Goal: Information Seeking & Learning: Learn about a topic

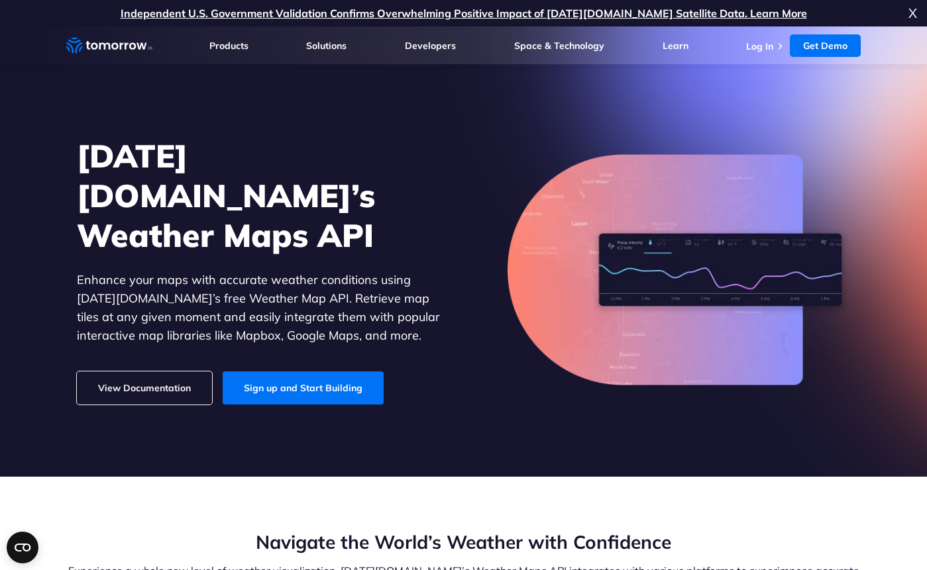
click at [152, 372] on link "View Documentation" at bounding box center [144, 388] width 135 height 33
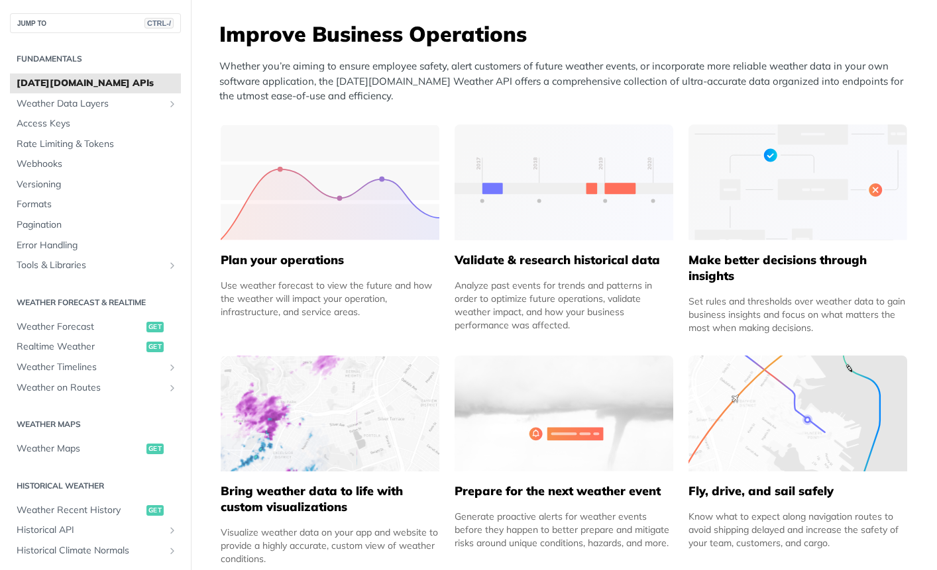
scroll to position [464, 0]
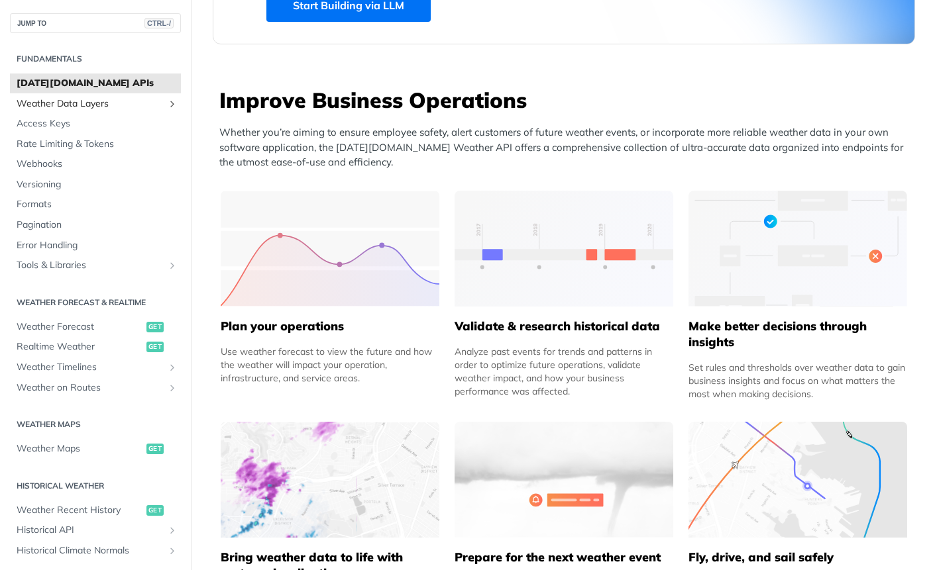
click at [62, 99] on span "Weather Data Layers" at bounding box center [90, 103] width 147 height 13
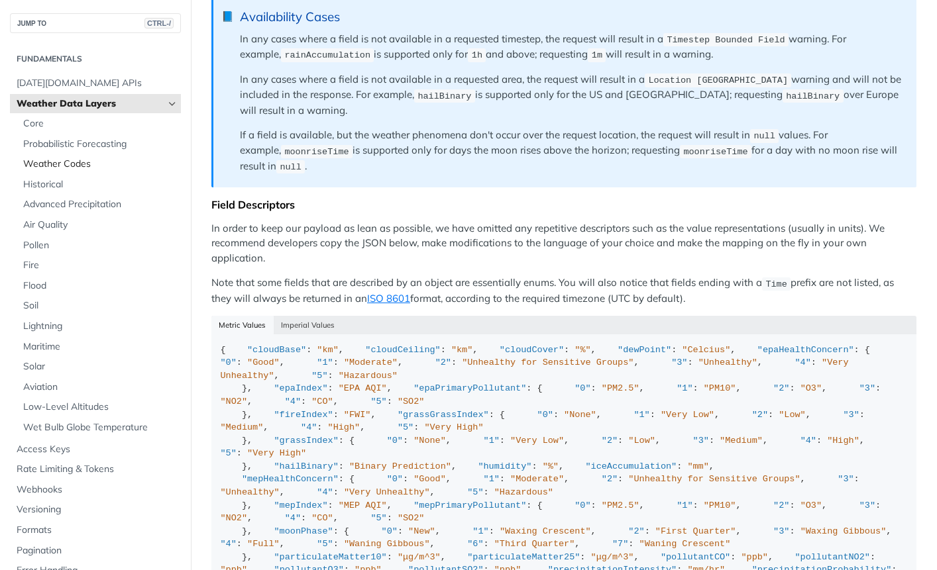
click at [50, 161] on span "Weather Codes" at bounding box center [100, 164] width 154 height 13
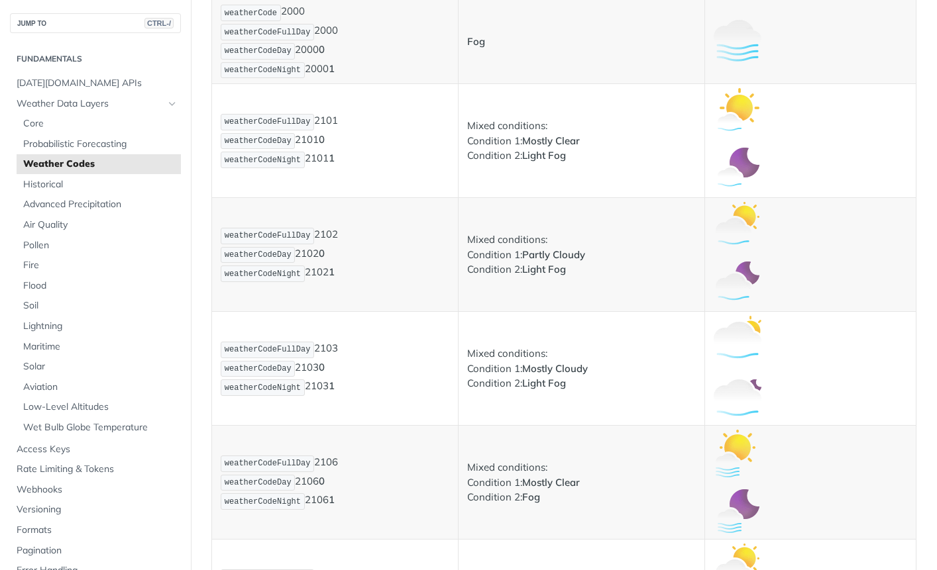
scroll to position [994, 0]
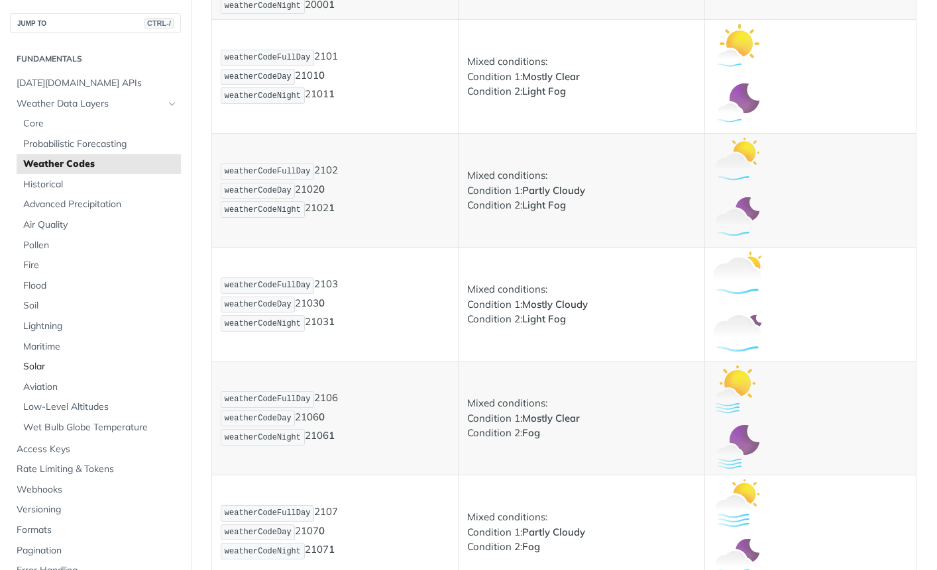
click at [37, 366] on span "Solar" at bounding box center [100, 366] width 154 height 13
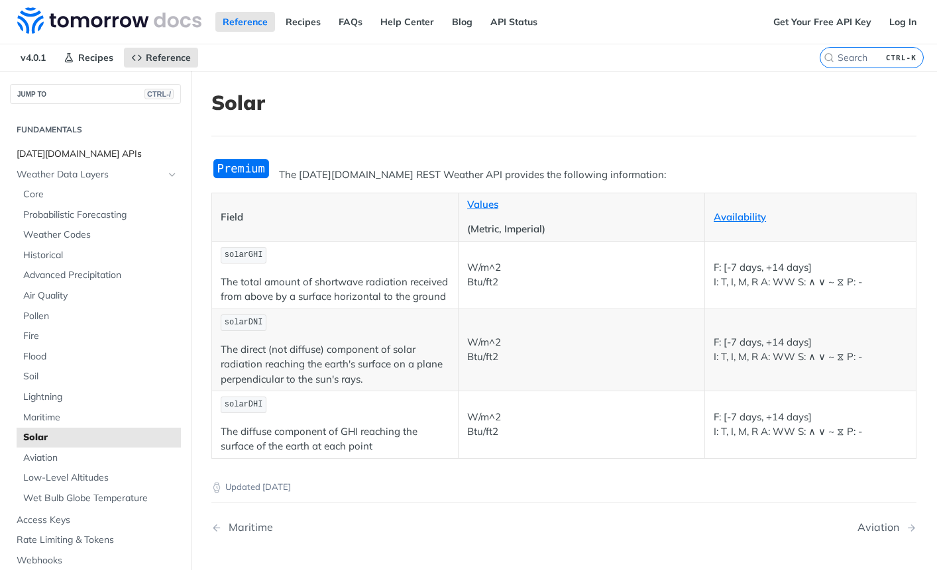
click at [76, 158] on span "Tomorrow.io APIs" at bounding box center [97, 154] width 161 height 13
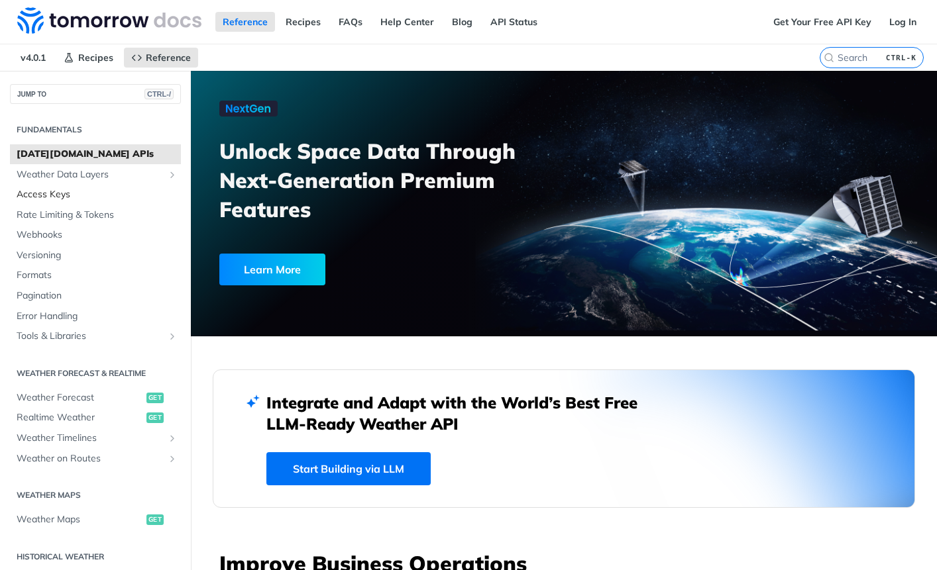
click at [56, 193] on span "Access Keys" at bounding box center [97, 194] width 161 height 13
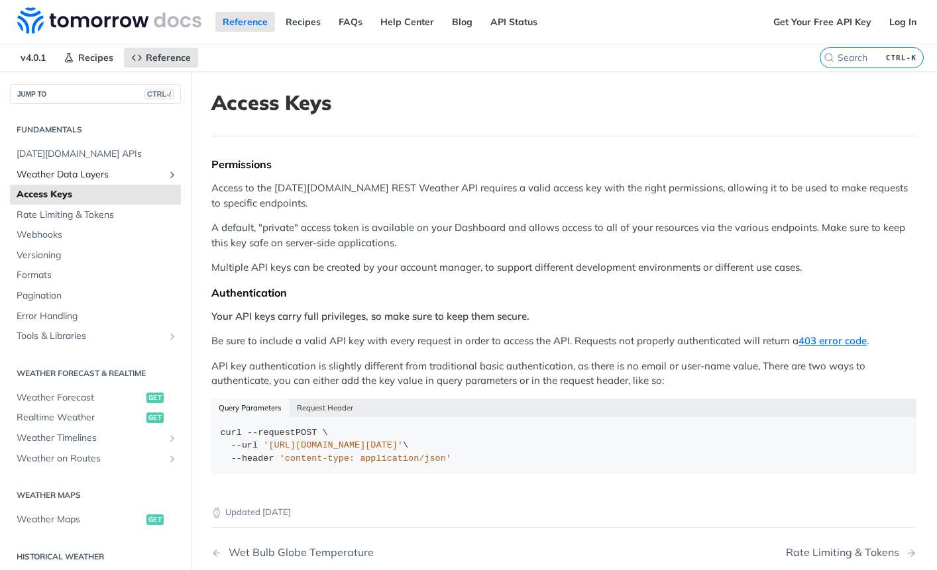
click at [58, 174] on span "Weather Data Layers" at bounding box center [90, 174] width 147 height 13
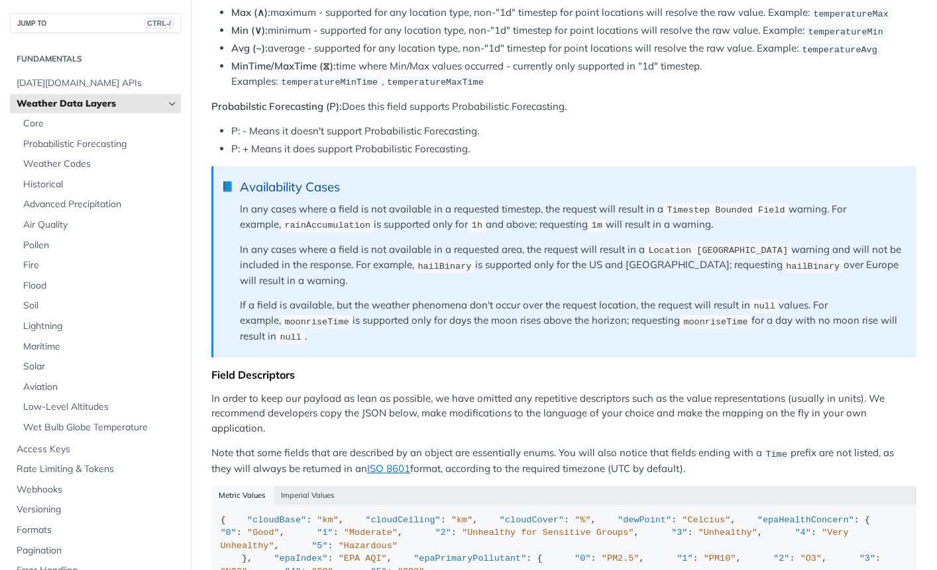
scroll to position [927, 0]
